Goal: Find specific page/section: Find specific page/section

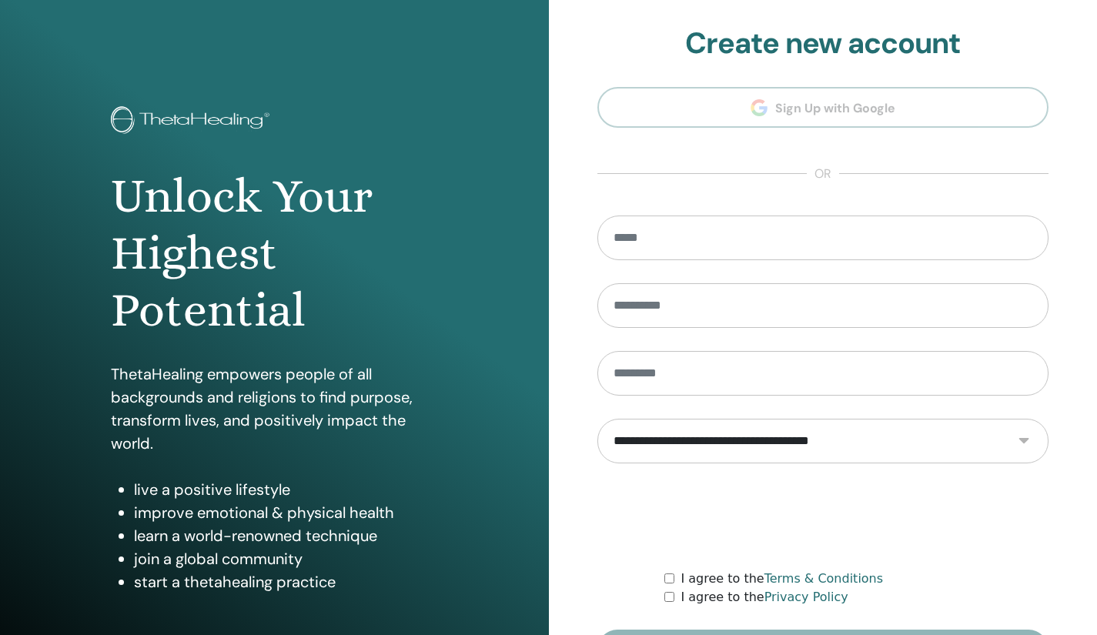
scroll to position [104, 0]
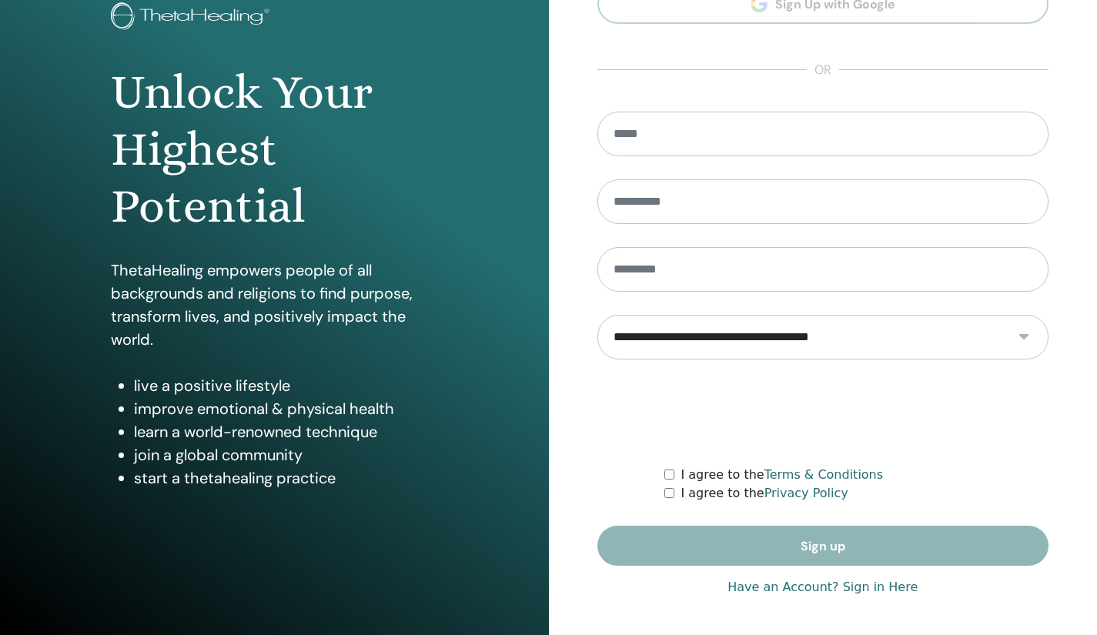
type input "**********"
click at [779, 589] on link "Have an Account? Sign in Here" at bounding box center [822, 587] width 190 height 18
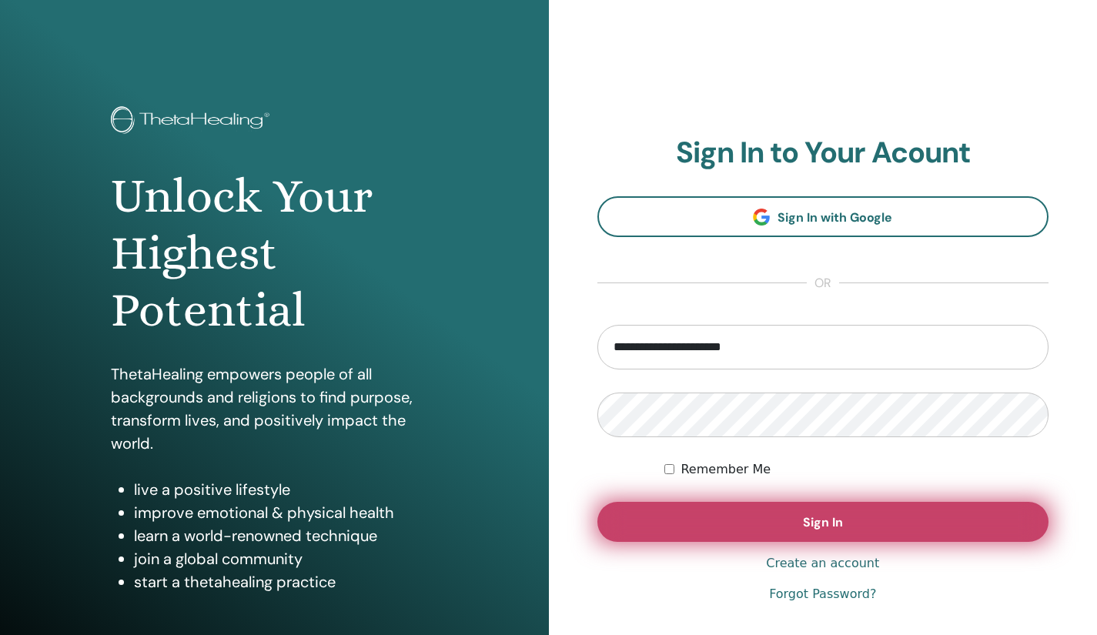
click at [673, 519] on button "Sign In" at bounding box center [823, 522] width 452 height 40
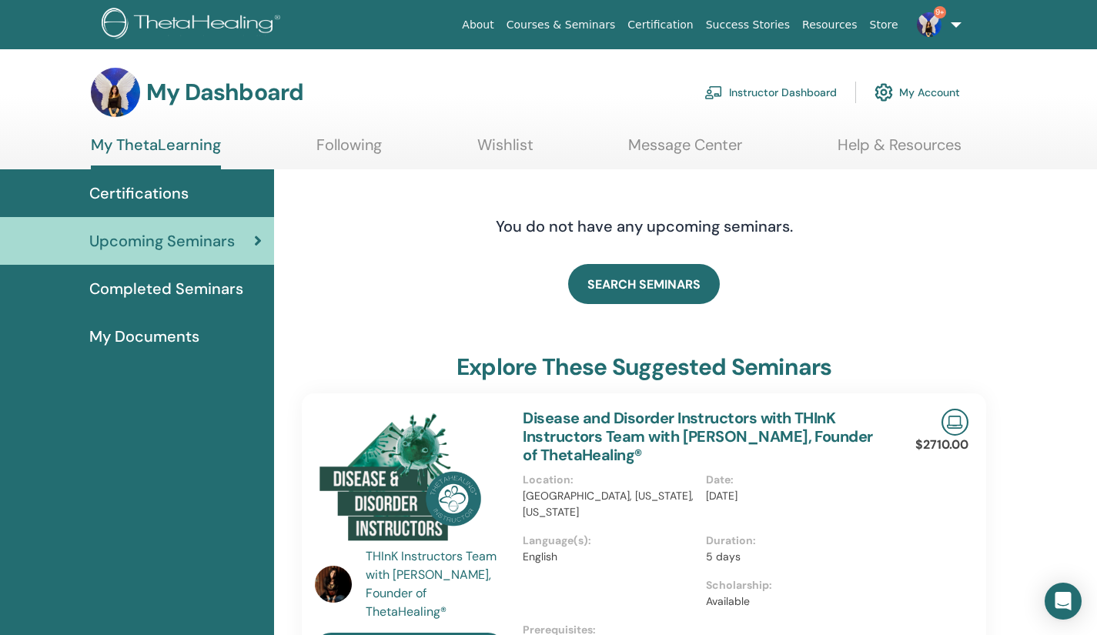
click at [780, 84] on link "Instructor Dashboard" at bounding box center [770, 92] width 132 height 34
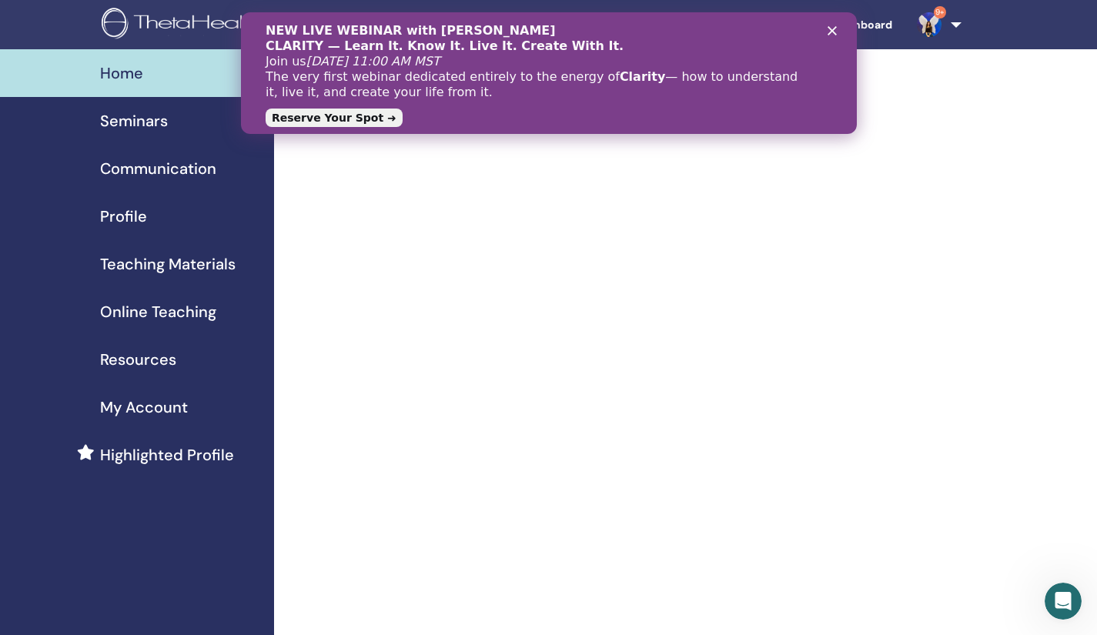
click at [833, 29] on icon "Close" at bounding box center [831, 30] width 9 height 9
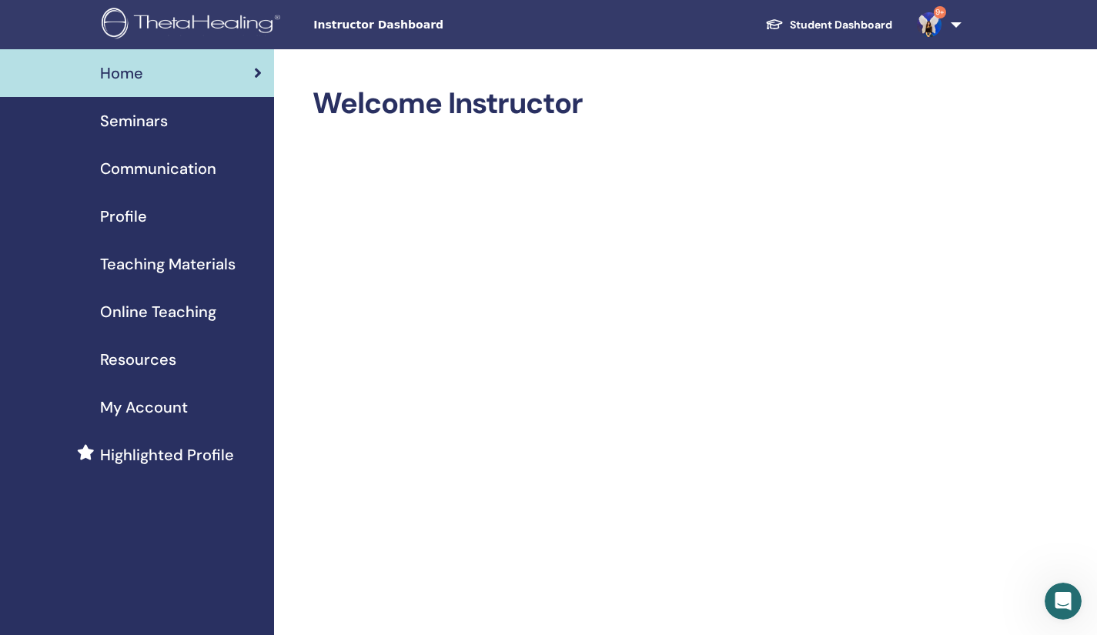
click at [132, 119] on span "Seminars" at bounding box center [134, 120] width 68 height 23
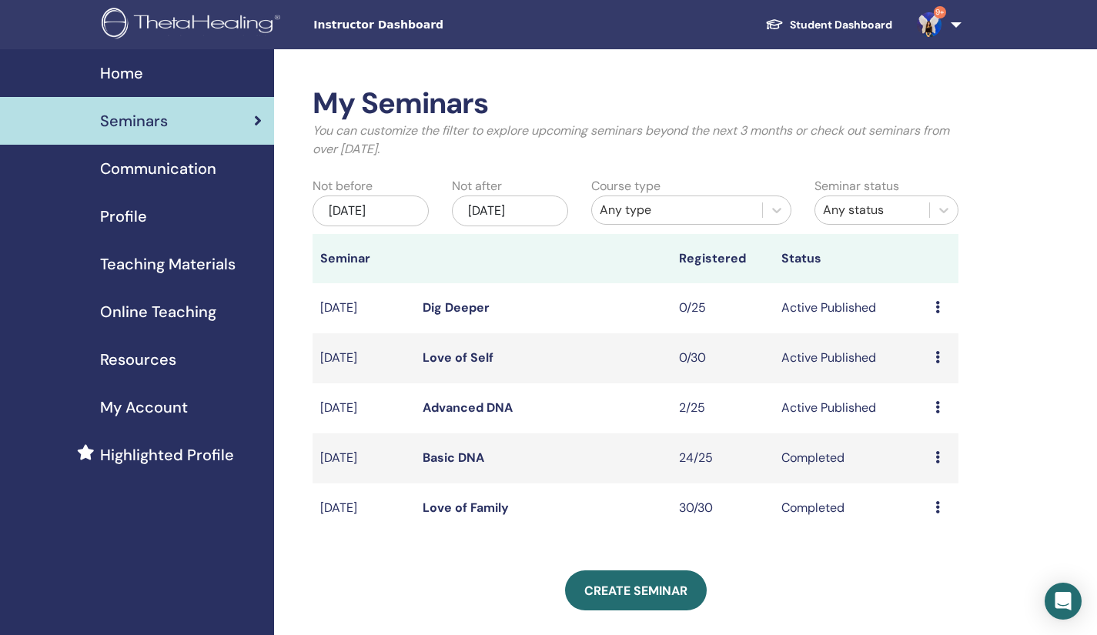
click at [461, 409] on link "Advanced DNA" at bounding box center [467, 407] width 90 height 16
